Goal: Task Accomplishment & Management: Complete application form

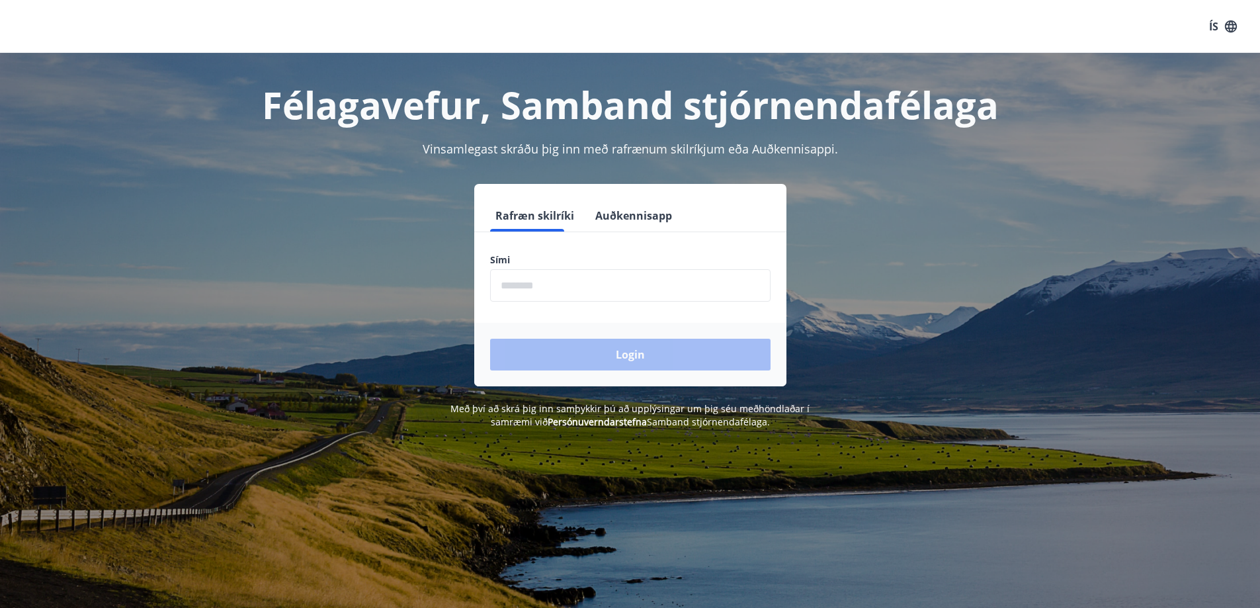
click at [560, 288] on input "phone" at bounding box center [630, 285] width 281 height 32
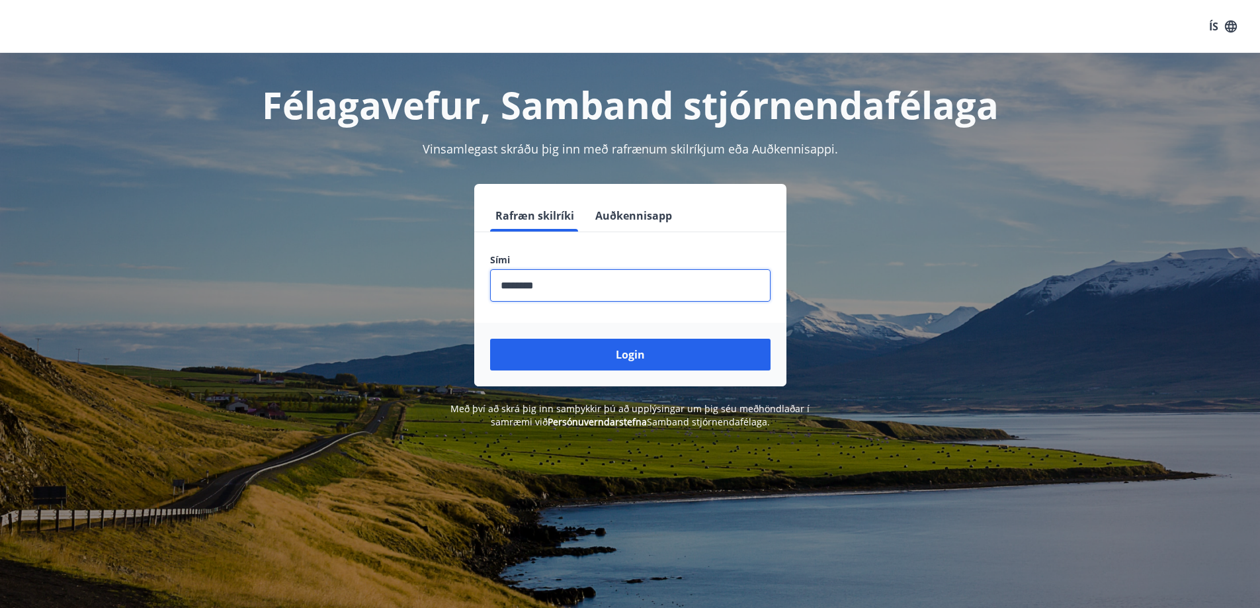
type input "********"
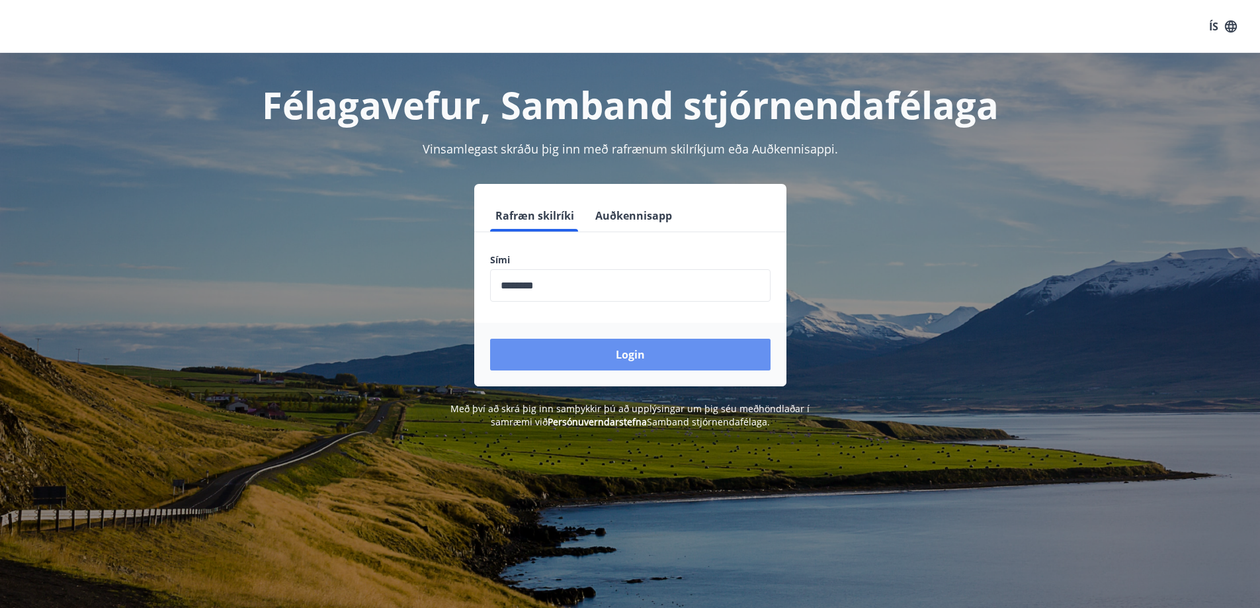
click at [646, 349] on button "Login" at bounding box center [630, 355] width 281 height 32
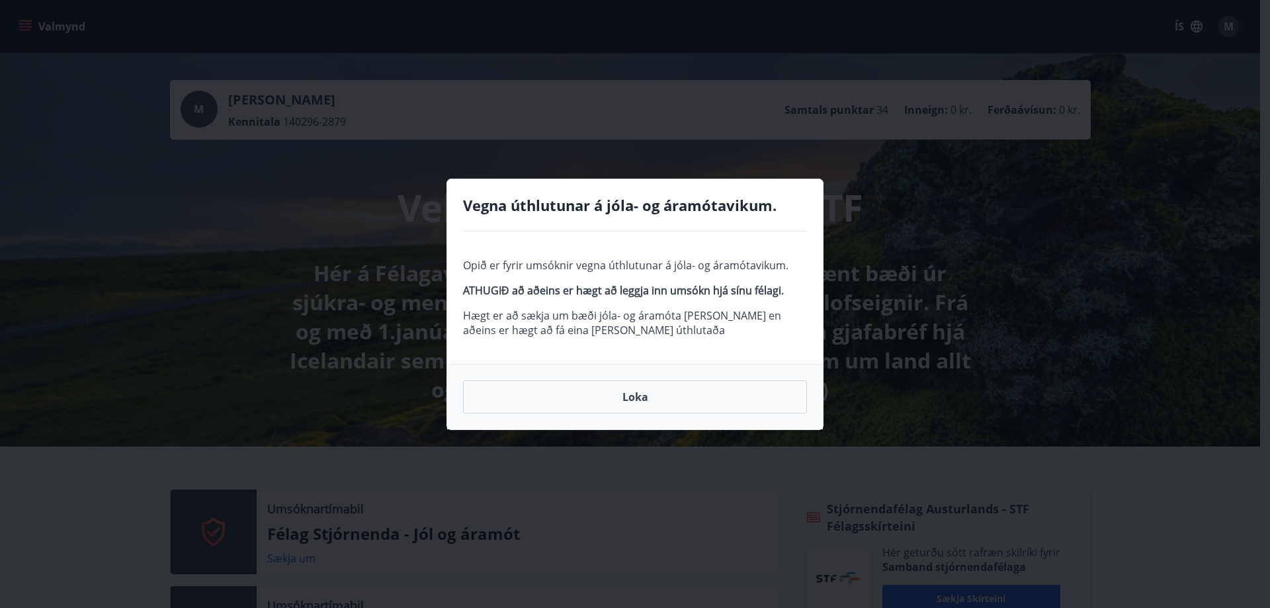
click at [644, 394] on button "Loka" at bounding box center [635, 396] width 344 height 33
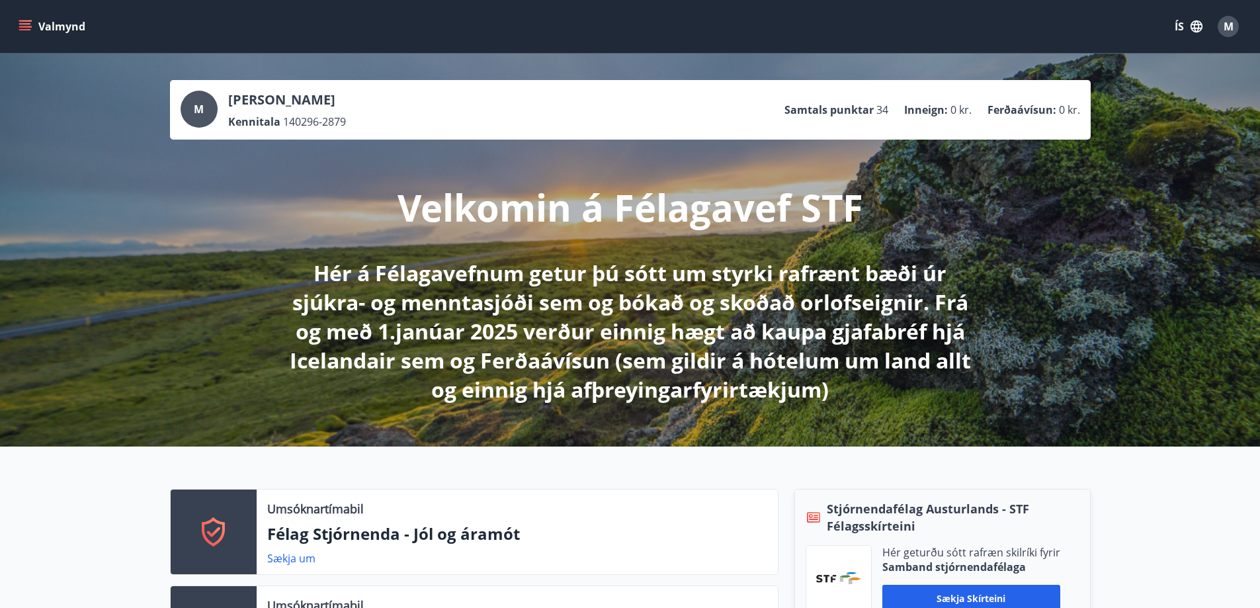
click at [39, 28] on button "Valmynd" at bounding box center [53, 27] width 75 height 24
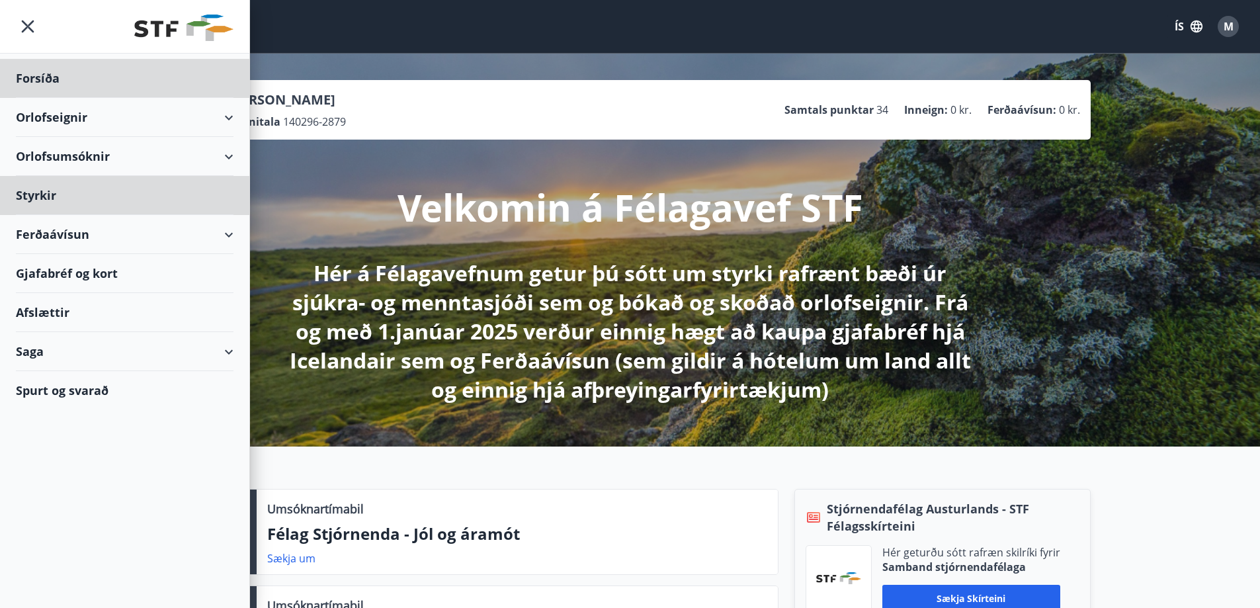
click at [46, 199] on div "Styrkir" at bounding box center [125, 195] width 218 height 39
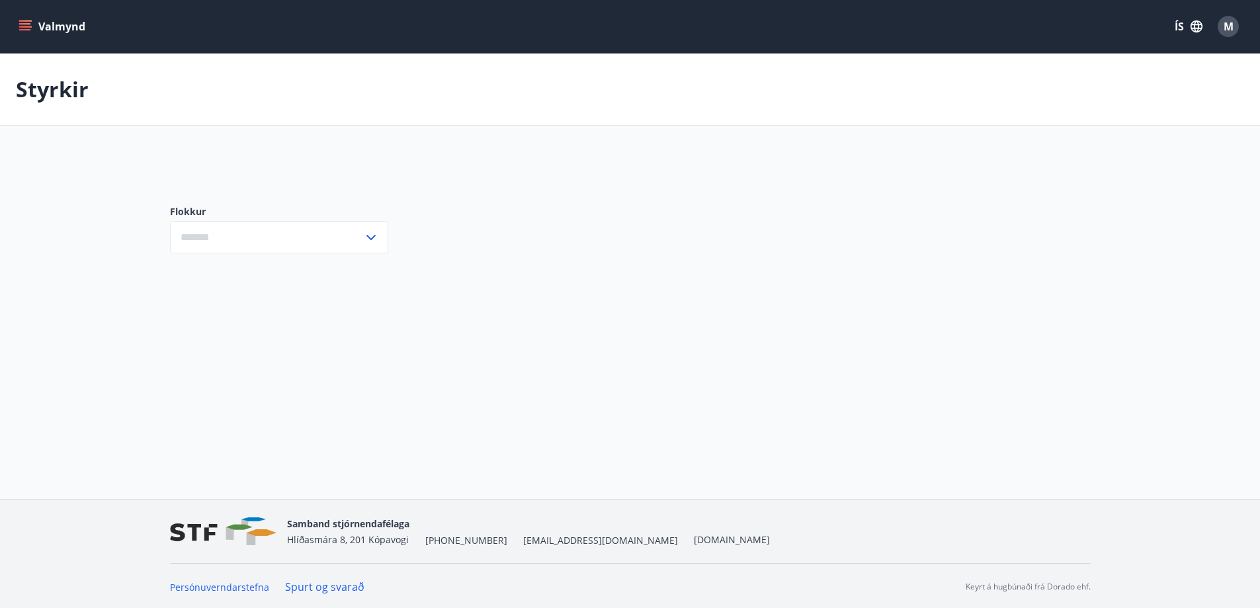
type input "***"
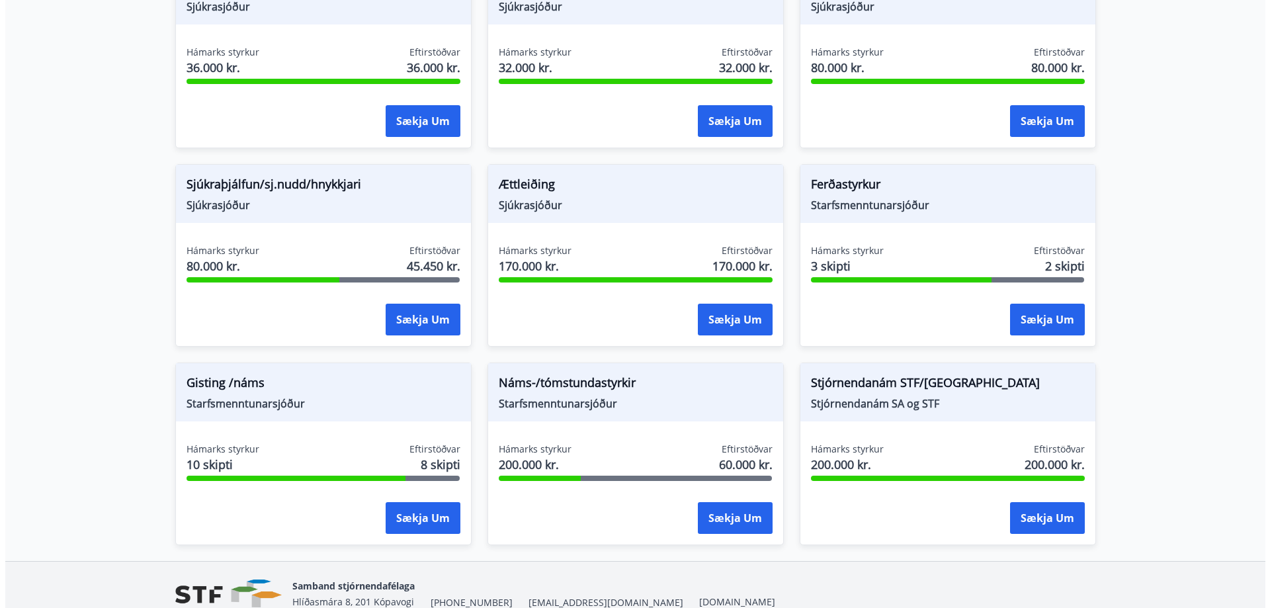
scroll to position [992, 0]
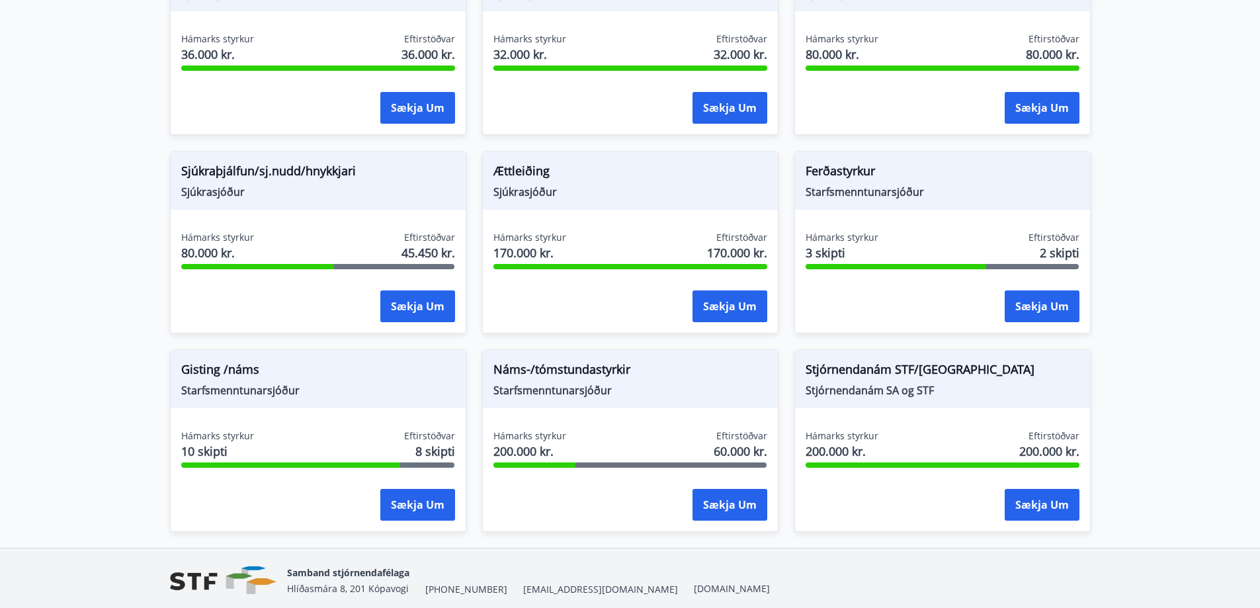
click at [405, 304] on button "Sækja um" at bounding box center [417, 306] width 75 height 32
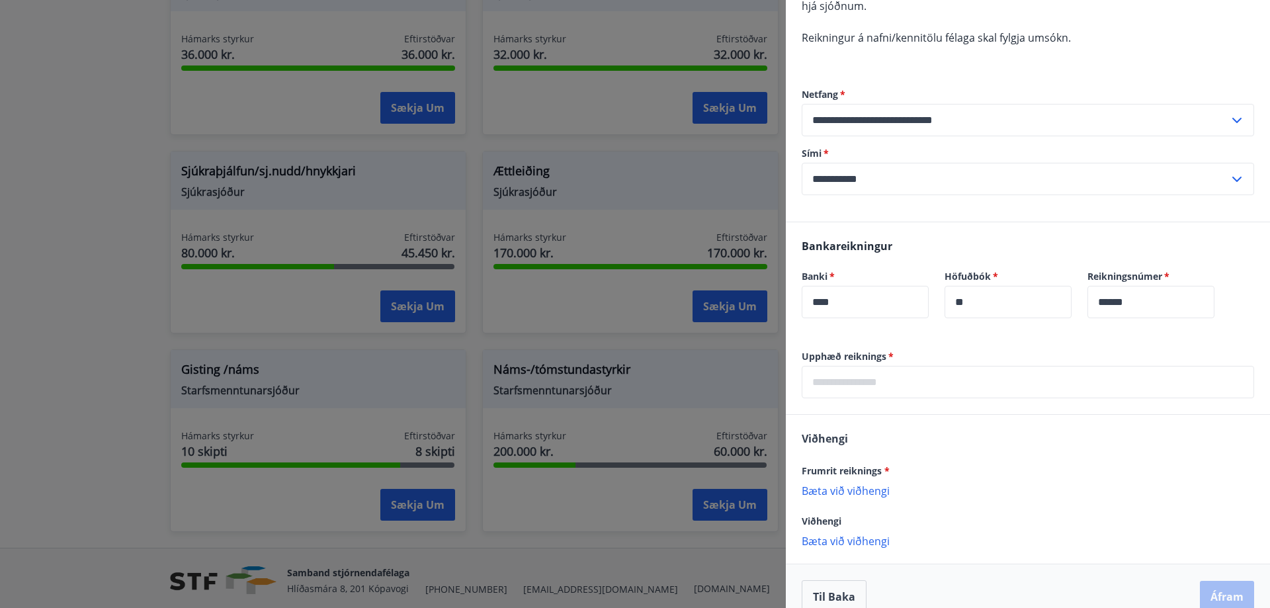
scroll to position [258, 0]
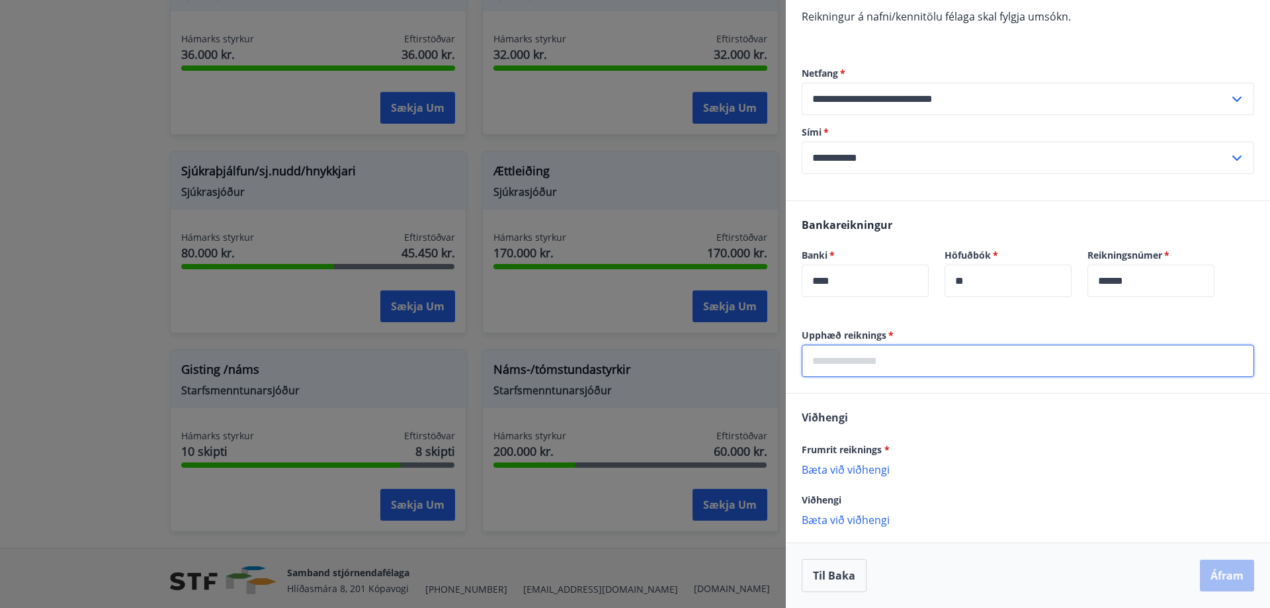
click at [933, 366] on input "text" at bounding box center [1028, 361] width 453 height 32
type input "****"
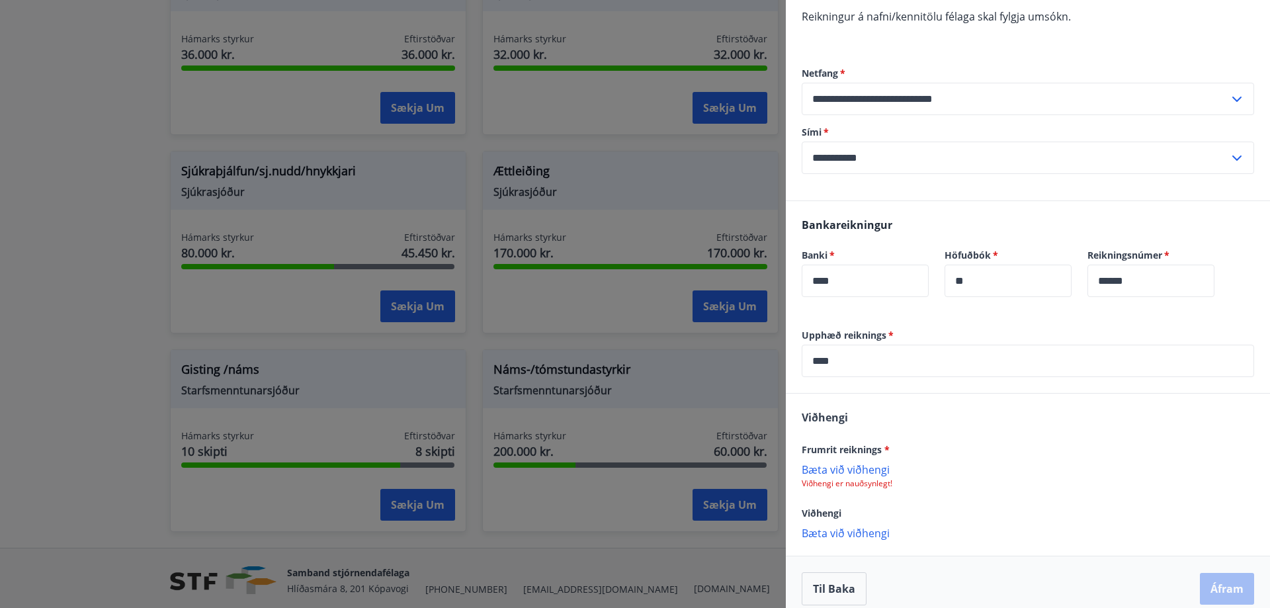
click at [859, 470] on p "Bæta við viðhengi" at bounding box center [1028, 468] width 453 height 13
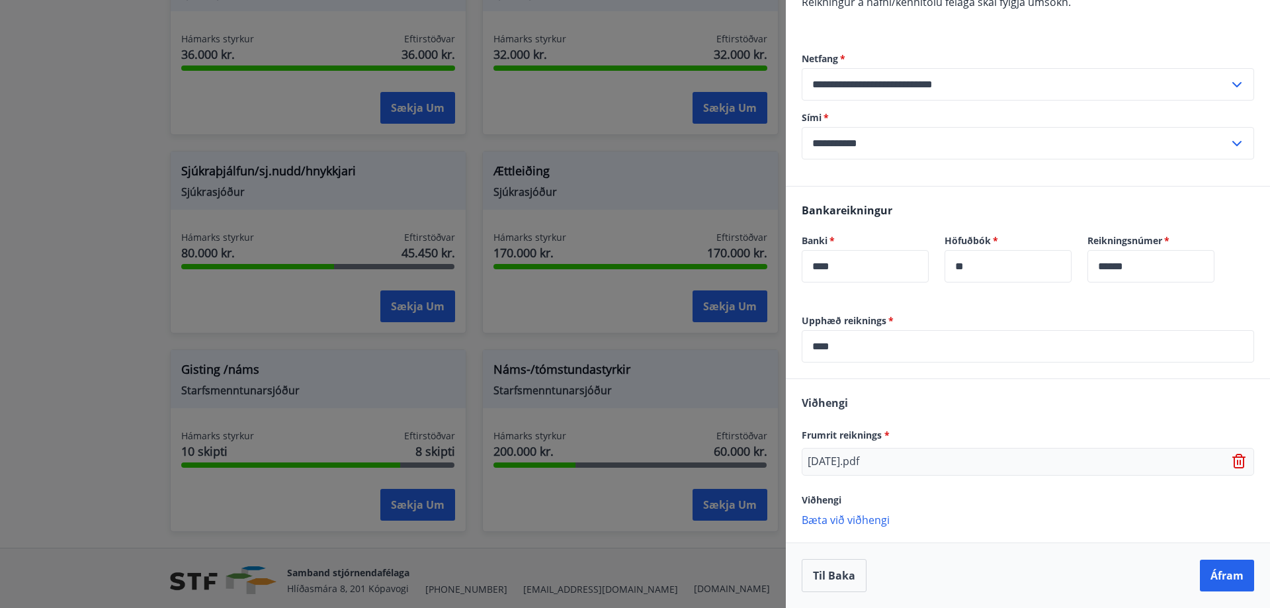
click at [1211, 573] on button "Áfram" at bounding box center [1227, 576] width 54 height 32
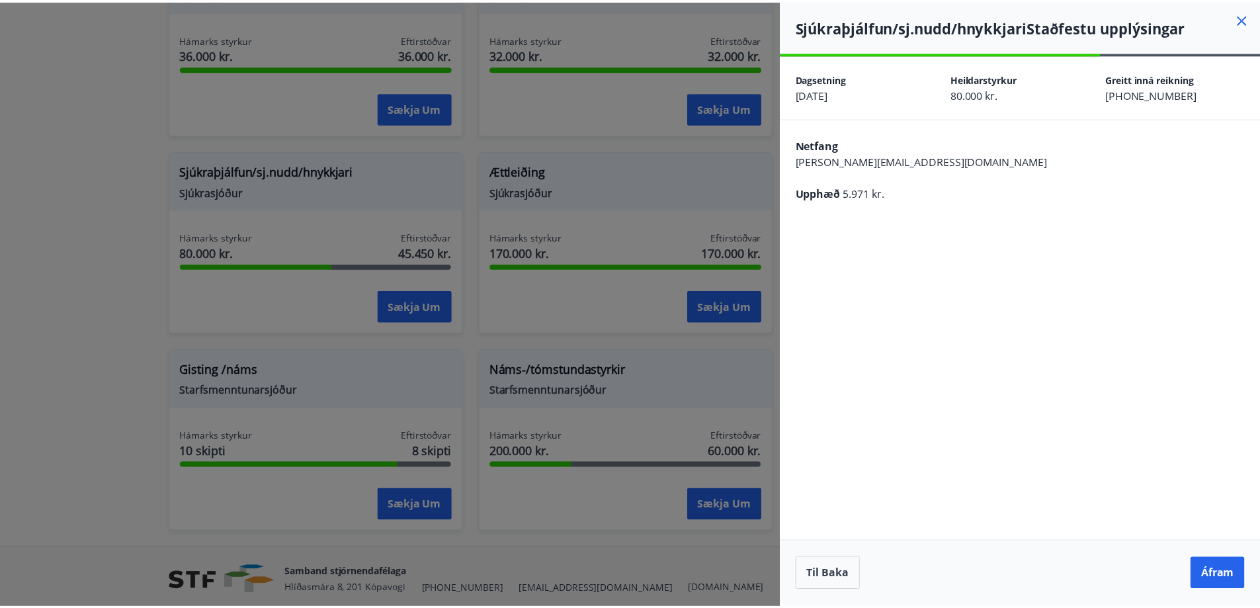
scroll to position [0, 0]
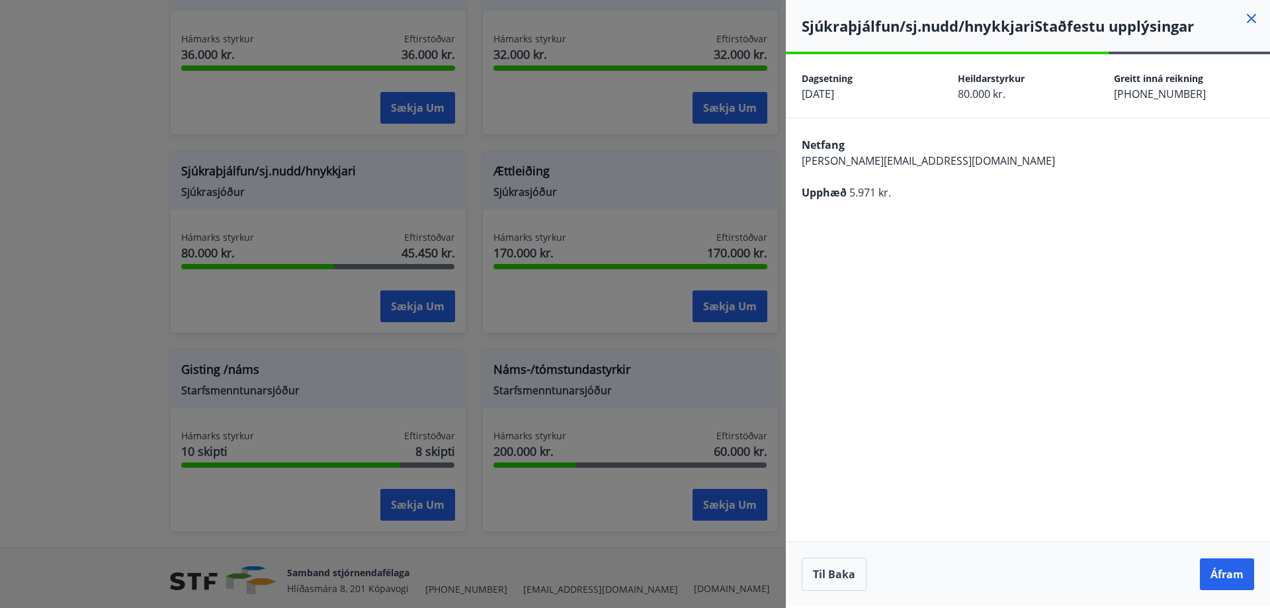
click at [1218, 572] on button "Áfram" at bounding box center [1227, 574] width 54 height 32
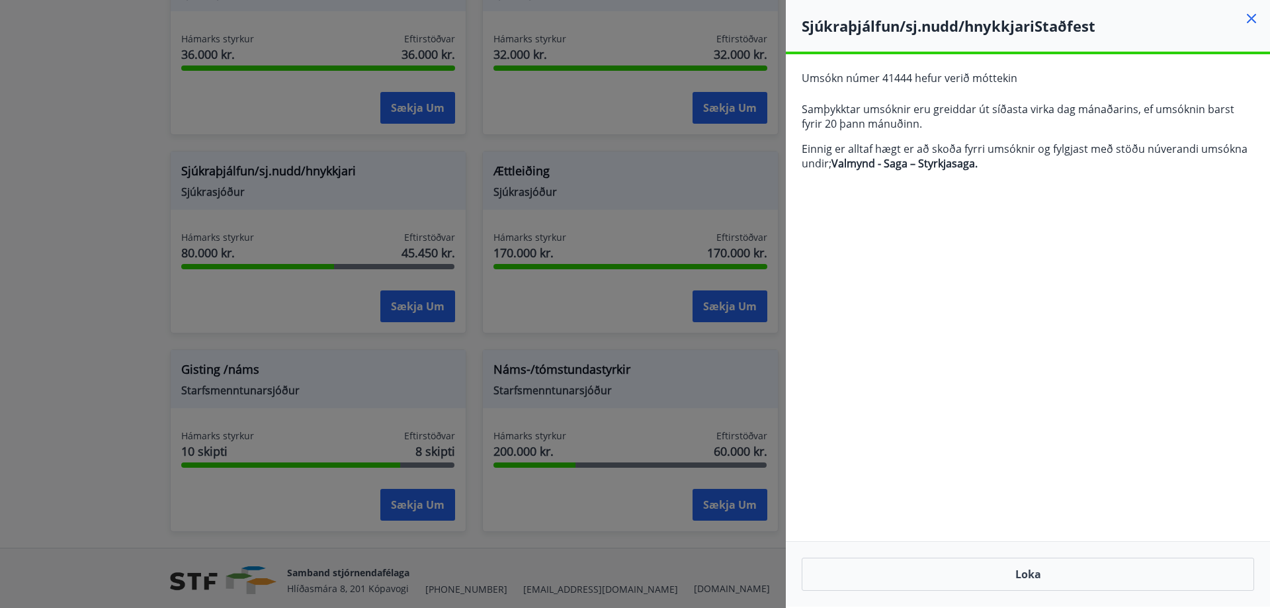
click at [1014, 580] on button "Loka" at bounding box center [1028, 574] width 453 height 33
